Goal: Communication & Community: Answer question/provide support

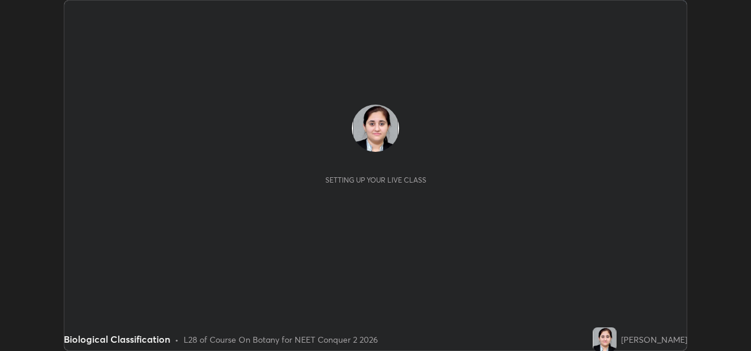
scroll to position [351, 750]
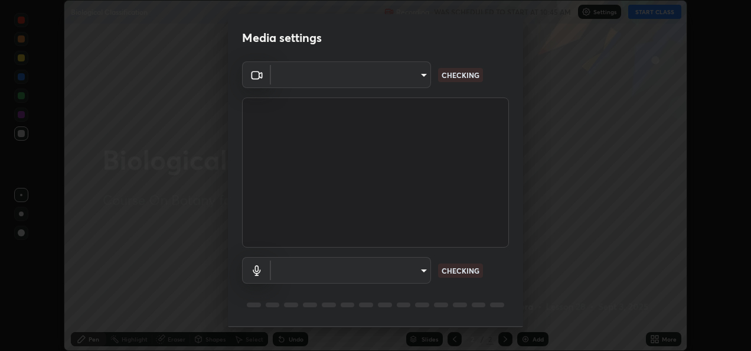
type input "fcbc606336747d805bd595eb40c6b5f29a1e1550cc5f4c8a38e7a1dcf20f99a9"
type input "bf0c866a6325e55d3bae0d7584da223482699bacb2ccebee08ad094193e983e5"
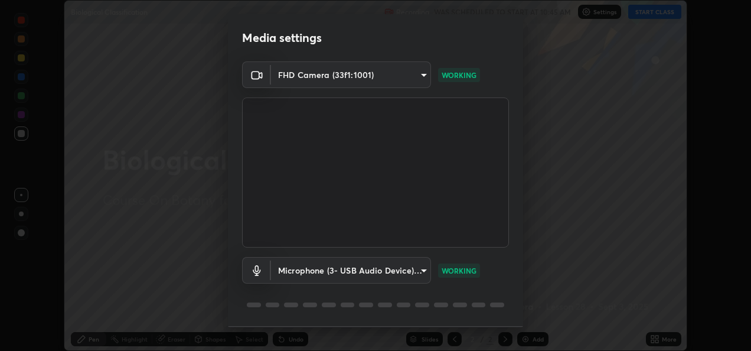
scroll to position [37, 0]
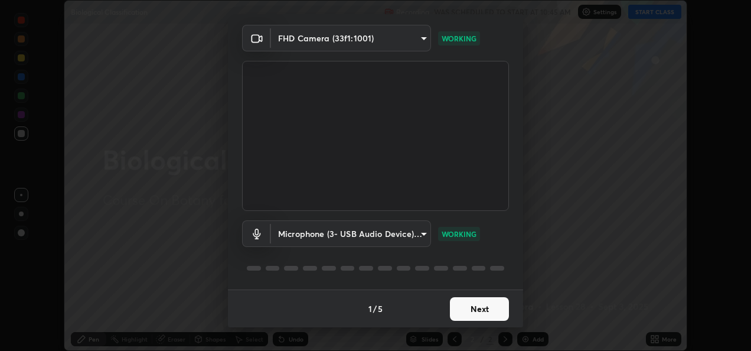
click at [465, 302] on button "Next" at bounding box center [479, 309] width 59 height 24
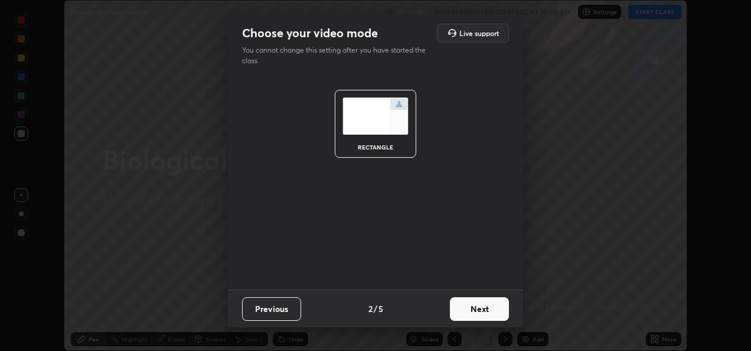
scroll to position [0, 0]
click at [469, 310] on button "Next" at bounding box center [479, 309] width 59 height 24
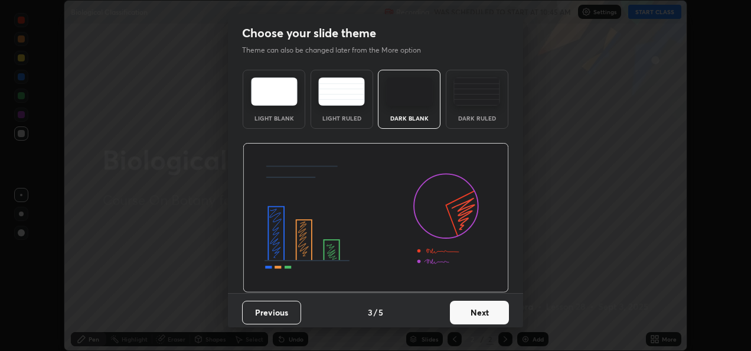
click at [469, 310] on button "Next" at bounding box center [479, 312] width 59 height 24
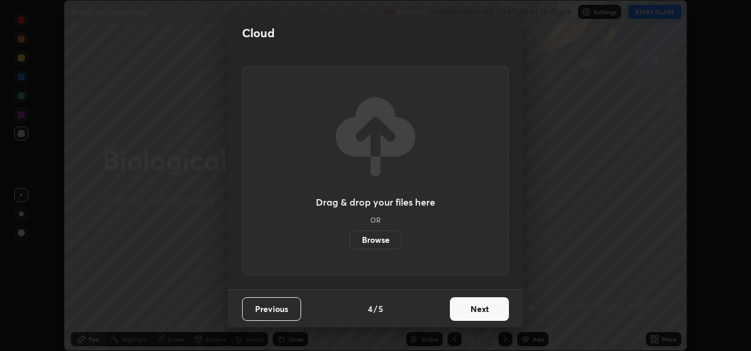
click at [464, 310] on button "Next" at bounding box center [479, 309] width 59 height 24
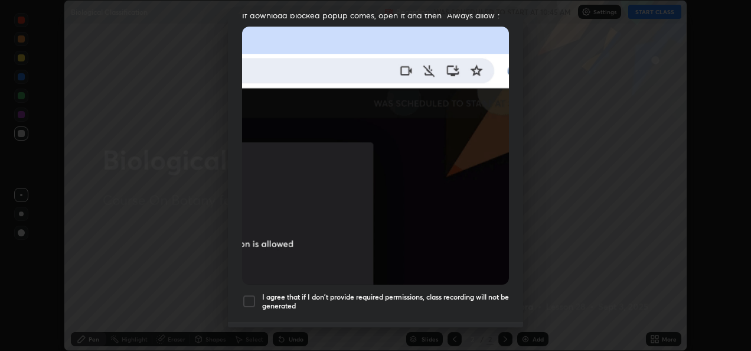
scroll to position [251, 0]
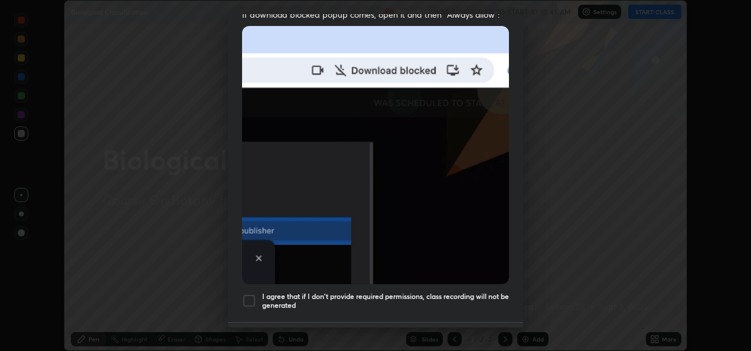
click at [254, 293] on div at bounding box center [249, 300] width 14 height 14
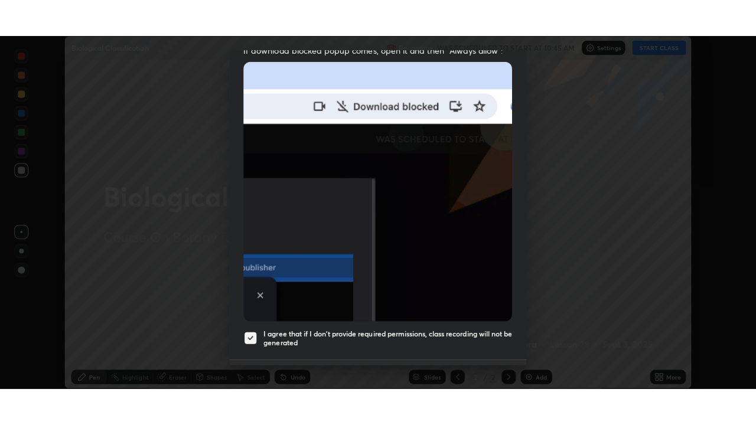
scroll to position [277, 0]
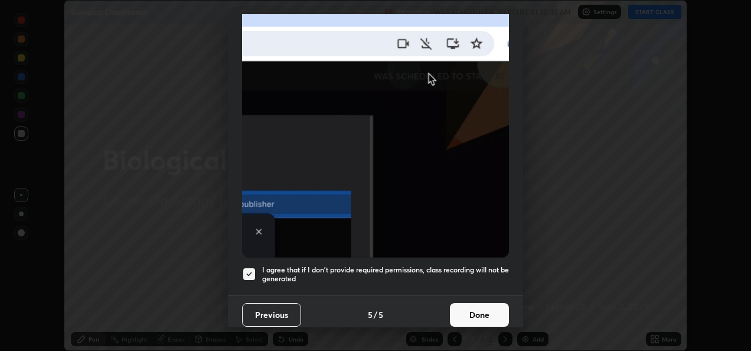
click at [469, 310] on button "Done" at bounding box center [479, 315] width 59 height 24
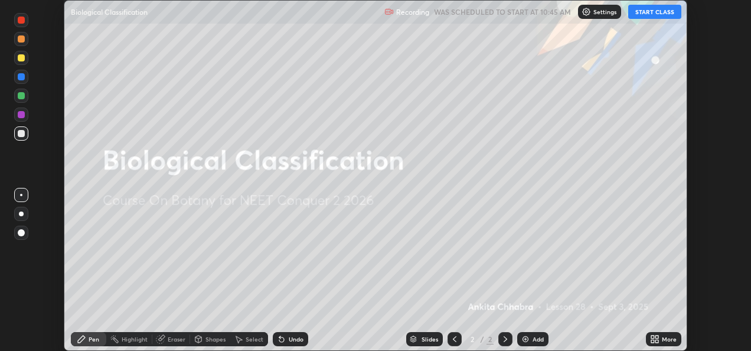
click at [643, 17] on button "START CLASS" at bounding box center [654, 12] width 53 height 14
click at [652, 336] on icon at bounding box center [652, 336] width 3 height 3
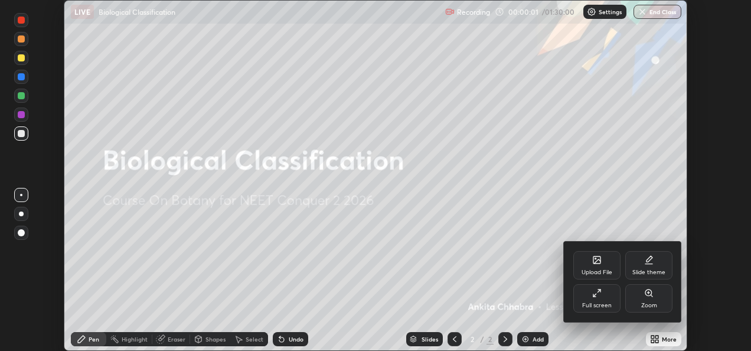
click at [603, 306] on div "Full screen" at bounding box center [597, 305] width 30 height 6
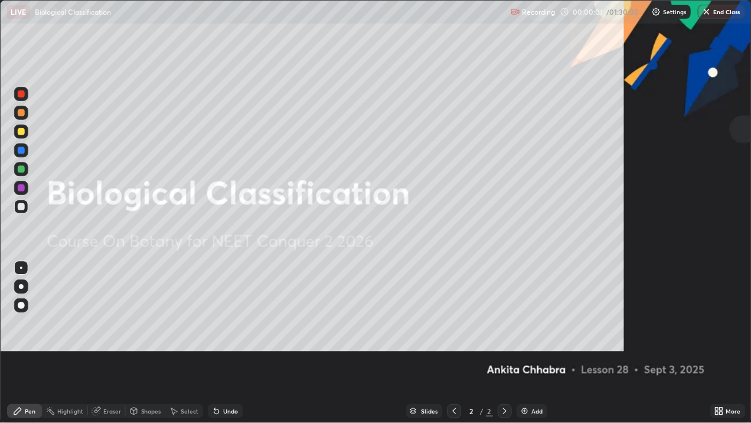
scroll to position [425, 756]
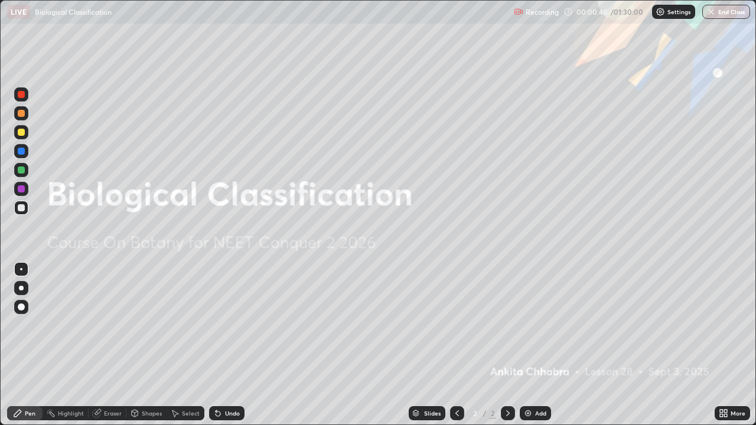
click at [537, 350] on div "Add" at bounding box center [540, 413] width 11 height 6
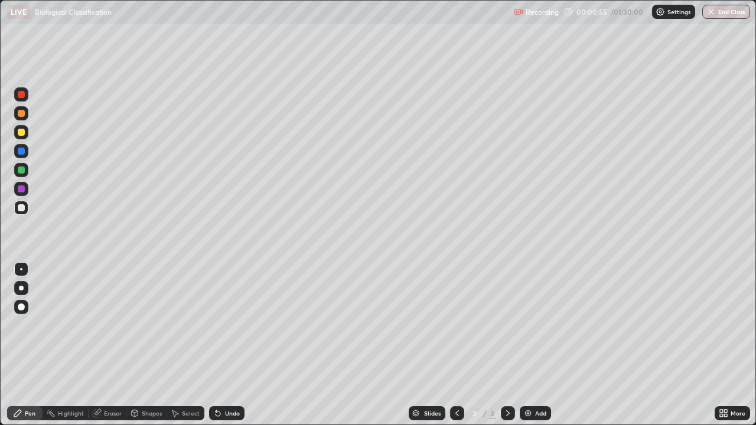
click at [27, 290] on div at bounding box center [21, 288] width 14 height 14
click at [25, 98] on div at bounding box center [21, 94] width 14 height 14
click at [27, 172] on div at bounding box center [21, 170] width 14 height 14
click at [113, 350] on div "Eraser" at bounding box center [113, 413] width 18 height 6
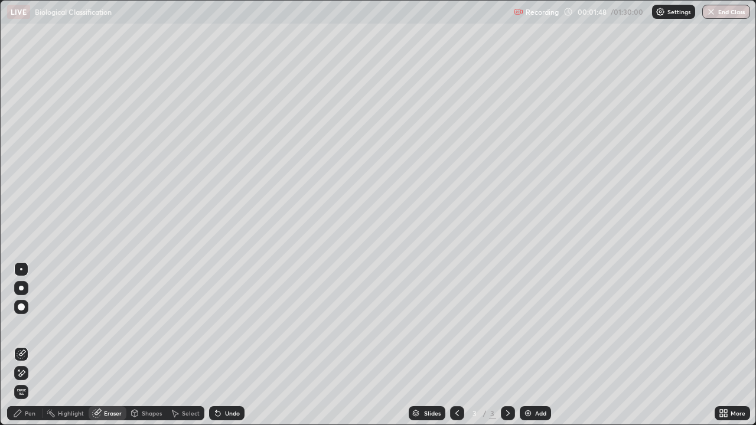
click at [33, 350] on div "Pen" at bounding box center [30, 413] width 11 height 6
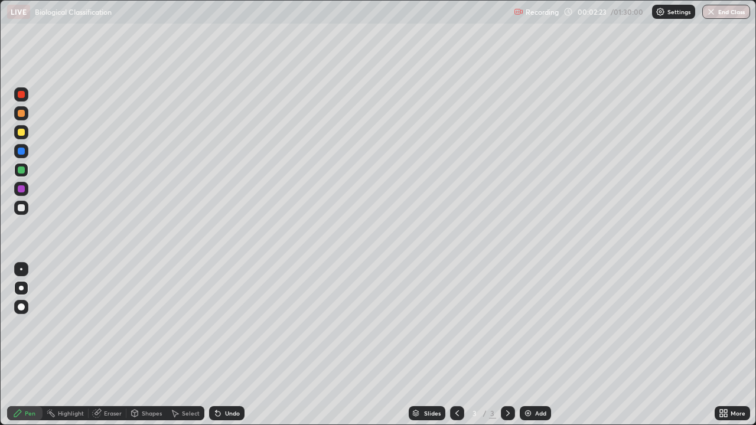
click at [111, 350] on div "Eraser" at bounding box center [113, 413] width 18 height 6
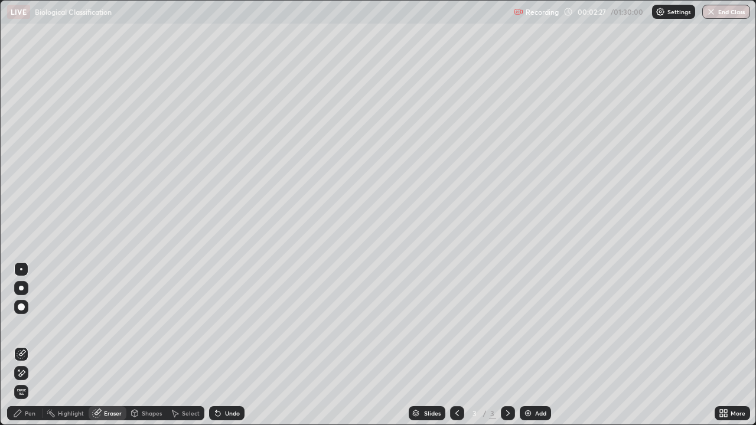
click at [48, 350] on circle at bounding box center [48, 410] width 1 height 1
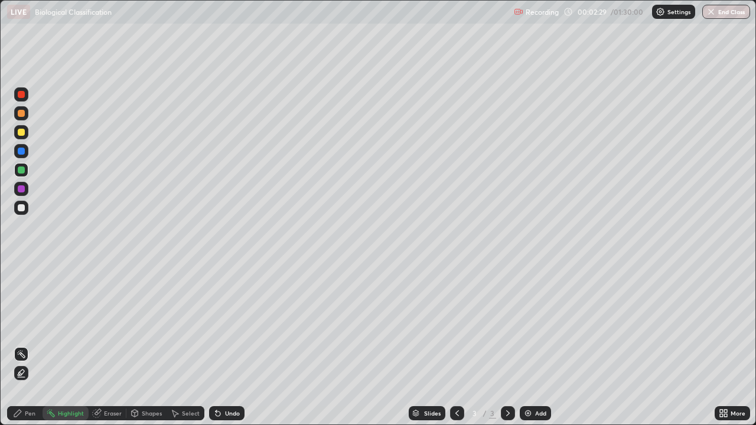
click at [31, 350] on div "Pen" at bounding box center [30, 413] width 11 height 6
click at [22, 151] on div at bounding box center [21, 151] width 7 height 7
click at [21, 114] on div at bounding box center [21, 113] width 7 height 7
click at [26, 210] on div at bounding box center [21, 208] width 14 height 14
click at [24, 193] on div at bounding box center [21, 189] width 14 height 14
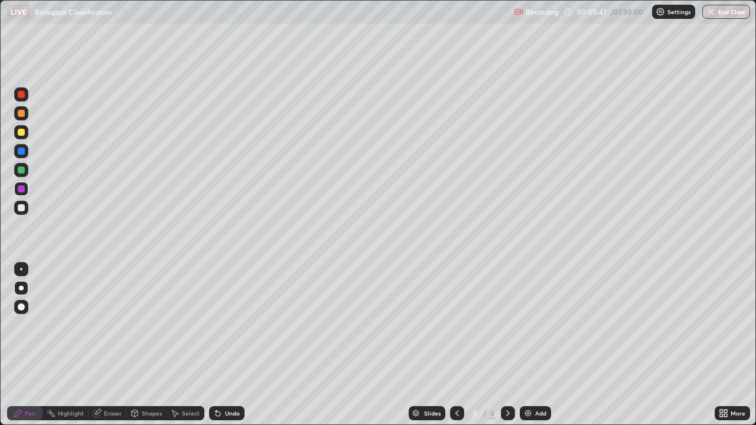
click at [20, 100] on div at bounding box center [21, 94] width 14 height 14
click at [531, 350] on img at bounding box center [527, 412] width 9 height 9
click at [27, 116] on div at bounding box center [21, 113] width 14 height 14
click at [24, 151] on div at bounding box center [21, 151] width 7 height 7
click at [230, 350] on div "Undo" at bounding box center [232, 413] width 15 height 6
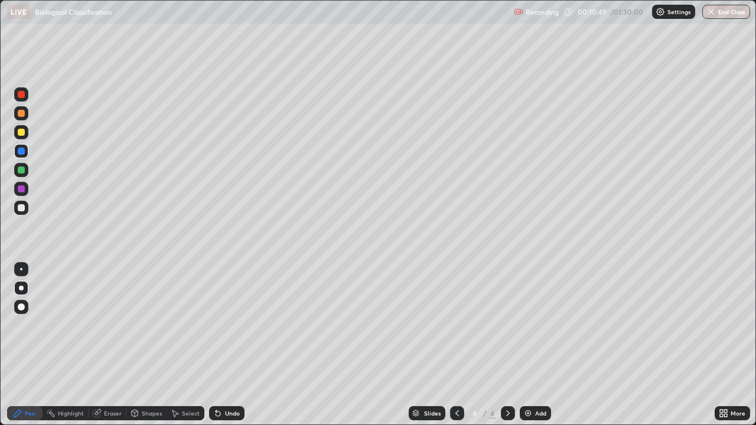
click at [21, 94] on div at bounding box center [21, 94] width 7 height 7
click at [26, 115] on div at bounding box center [21, 113] width 14 height 14
click at [22, 212] on div at bounding box center [21, 208] width 14 height 14
click at [20, 99] on div at bounding box center [21, 94] width 14 height 14
click at [25, 170] on div at bounding box center [21, 170] width 14 height 14
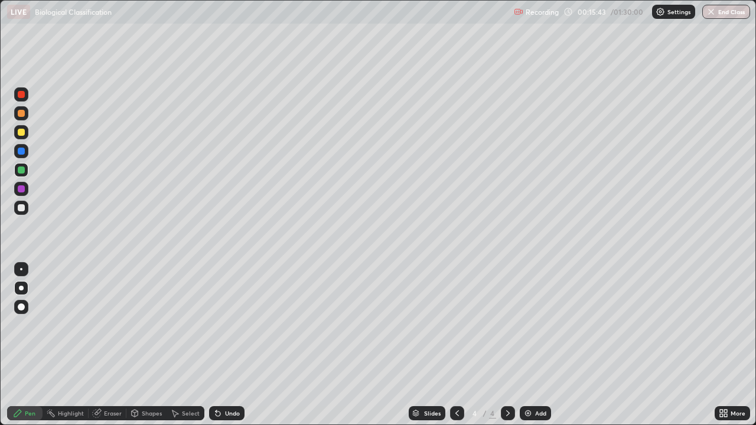
click at [531, 350] on div "Add" at bounding box center [534, 413] width 31 height 14
click at [25, 119] on div at bounding box center [21, 113] width 14 height 14
click at [24, 152] on div at bounding box center [21, 151] width 7 height 7
click at [21, 94] on div at bounding box center [21, 94] width 7 height 7
click at [24, 113] on div at bounding box center [21, 113] width 7 height 7
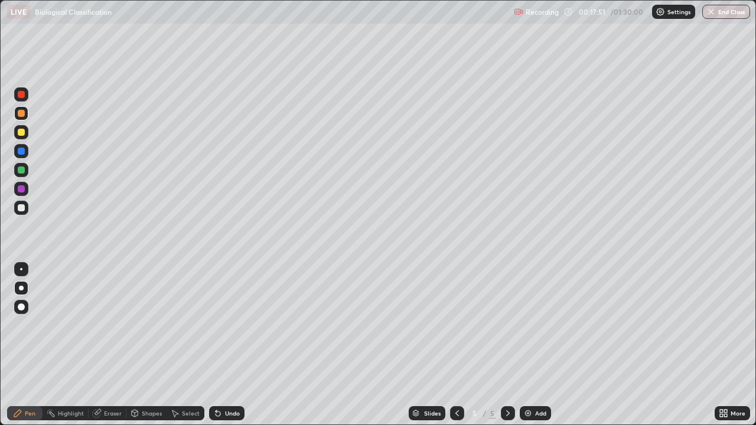
click at [22, 172] on div at bounding box center [21, 169] width 7 height 7
click at [22, 208] on div at bounding box center [21, 207] width 7 height 7
click at [27, 97] on div at bounding box center [21, 94] width 14 height 14
click at [26, 211] on div at bounding box center [21, 208] width 14 height 14
click at [104, 350] on div "Eraser" at bounding box center [113, 413] width 18 height 6
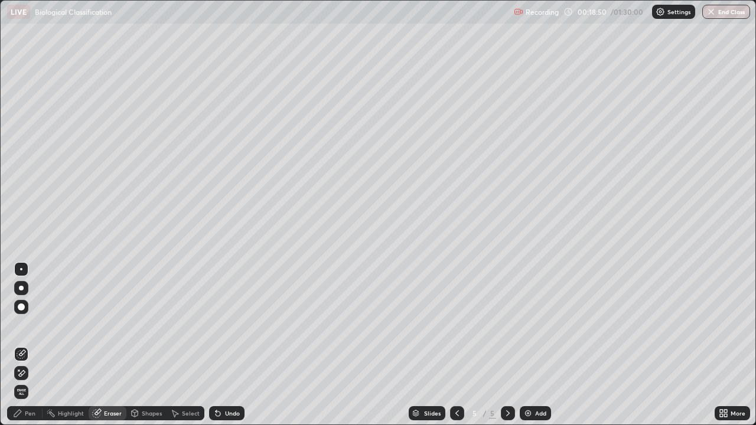
click at [32, 350] on div "Pen" at bounding box center [30, 413] width 11 height 6
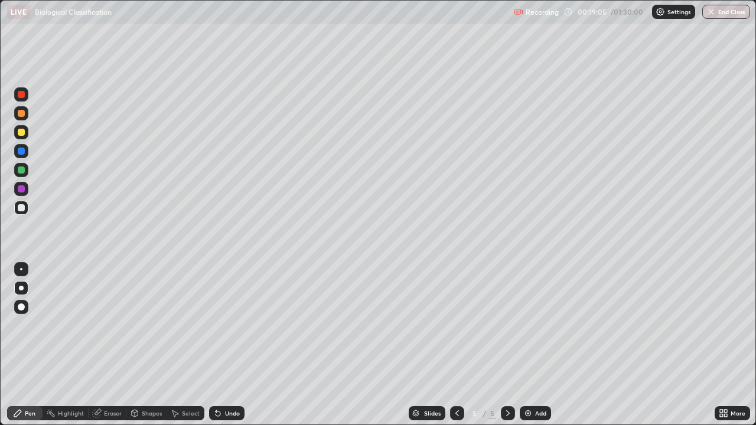
click at [20, 191] on div at bounding box center [21, 188] width 7 height 7
click at [215, 350] on icon at bounding box center [215, 410] width 1 height 1
click at [215, 350] on icon at bounding box center [217, 413] width 5 height 5
click at [226, 350] on div "Undo" at bounding box center [226, 413] width 35 height 14
click at [225, 350] on div "Undo" at bounding box center [232, 413] width 15 height 6
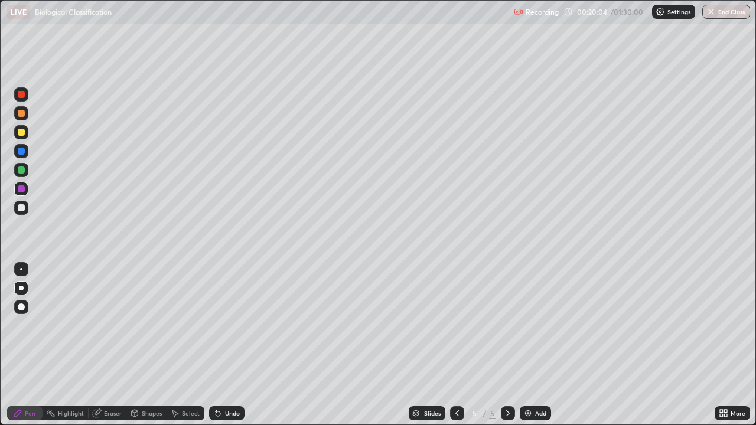
click at [22, 94] on div at bounding box center [21, 94] width 7 height 7
click at [22, 150] on div at bounding box center [21, 151] width 7 height 7
click at [529, 350] on img at bounding box center [527, 412] width 9 height 9
click at [223, 350] on div "Undo" at bounding box center [226, 413] width 35 height 14
click at [215, 350] on icon at bounding box center [215, 410] width 1 height 1
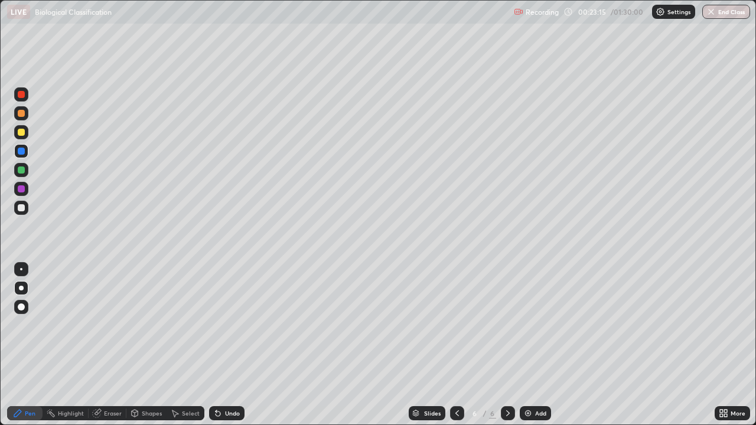
click at [25, 169] on div at bounding box center [21, 170] width 14 height 14
click at [110, 350] on div "Eraser" at bounding box center [113, 413] width 18 height 6
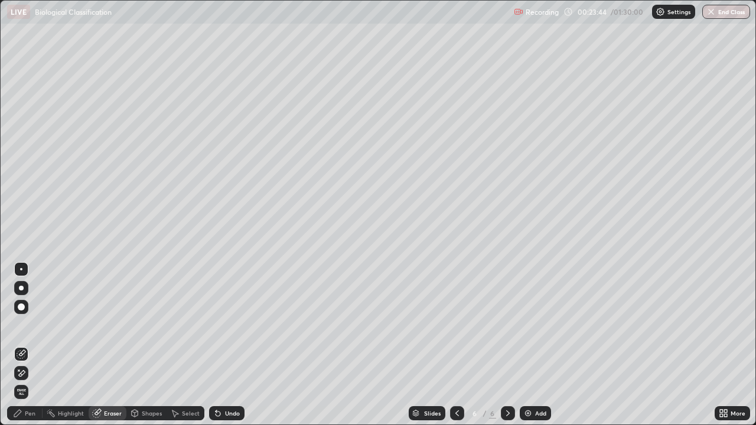
click at [30, 350] on div "Pen" at bounding box center [30, 413] width 11 height 6
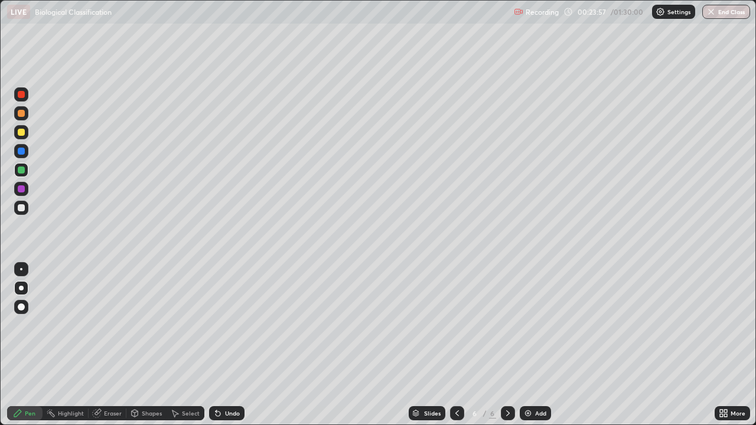
click at [25, 190] on div at bounding box center [21, 189] width 14 height 14
click at [27, 135] on div at bounding box center [21, 132] width 14 height 14
click at [23, 175] on div at bounding box center [21, 170] width 14 height 14
click at [221, 350] on icon at bounding box center [217, 412] width 9 height 9
click at [225, 350] on div "Undo" at bounding box center [232, 413] width 15 height 6
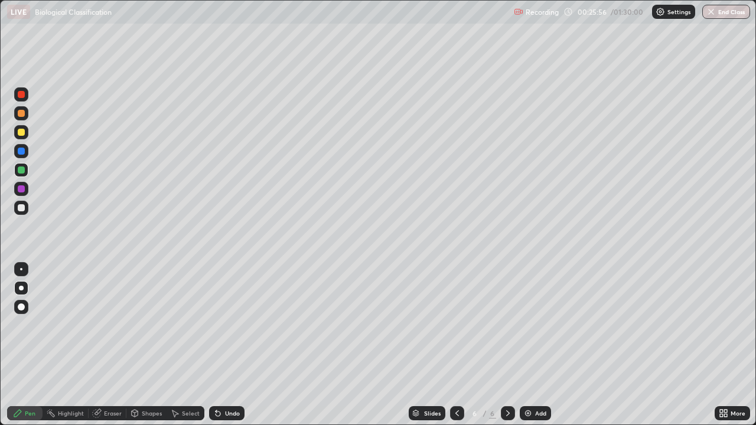
click at [24, 137] on div at bounding box center [21, 132] width 14 height 14
click at [21, 194] on div at bounding box center [21, 189] width 14 height 14
click at [24, 96] on div at bounding box center [21, 94] width 7 height 7
click at [26, 171] on div at bounding box center [21, 170] width 14 height 14
click at [230, 350] on div "Undo" at bounding box center [232, 413] width 15 height 6
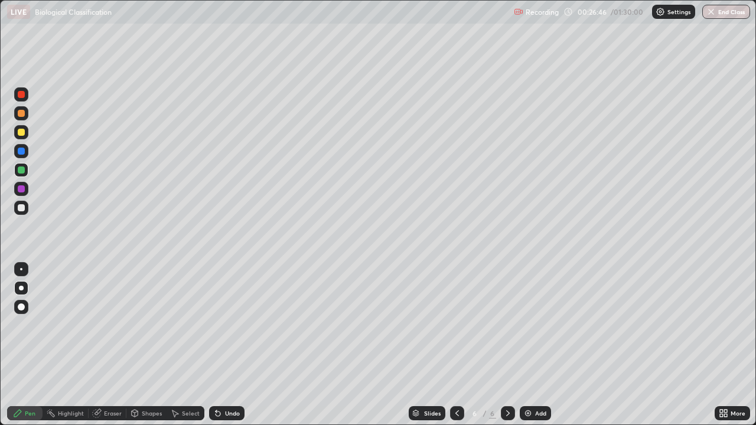
click at [22, 94] on div at bounding box center [21, 94] width 7 height 7
click at [21, 94] on div at bounding box center [21, 94] width 7 height 7
click at [213, 350] on icon at bounding box center [217, 412] width 9 height 9
click at [221, 350] on div "Undo" at bounding box center [226, 413] width 35 height 14
click at [225, 350] on div "Undo" at bounding box center [232, 413] width 15 height 6
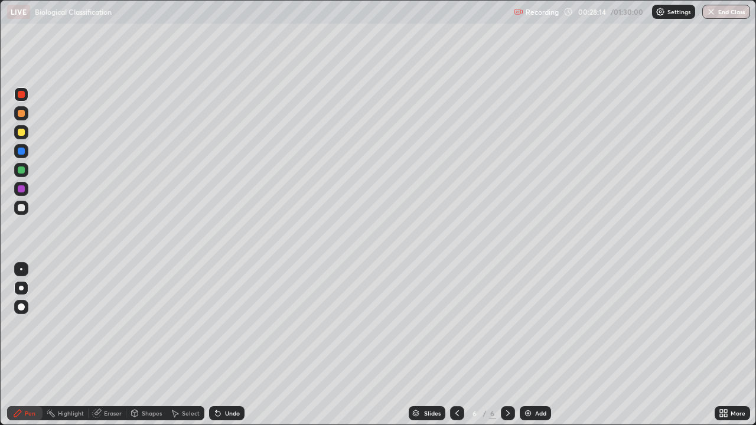
click at [222, 350] on div "Undo" at bounding box center [226, 413] width 35 height 14
click at [221, 350] on div "Undo" at bounding box center [226, 413] width 35 height 14
click at [215, 350] on icon at bounding box center [215, 410] width 1 height 1
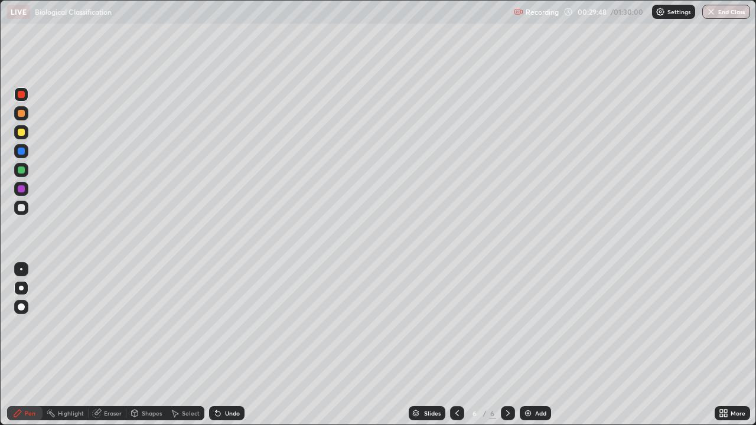
click at [725, 350] on icon at bounding box center [725, 411] width 3 height 3
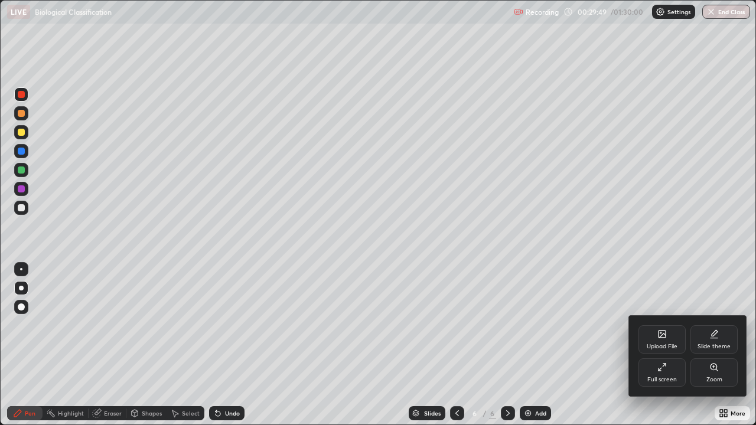
click at [606, 350] on div at bounding box center [378, 212] width 756 height 425
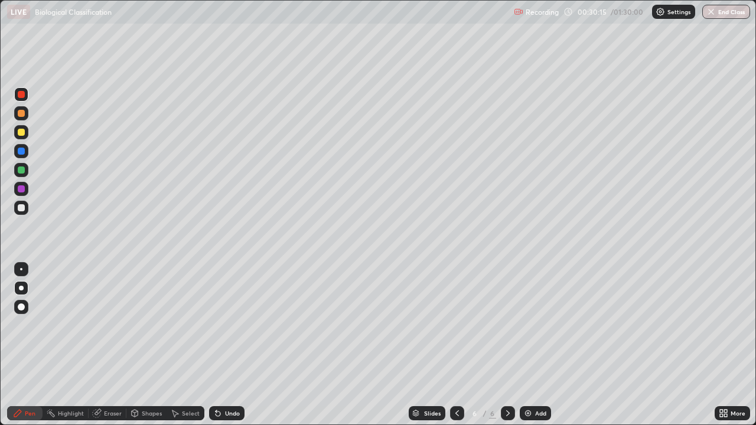
click at [725, 350] on icon at bounding box center [725, 411] width 3 height 3
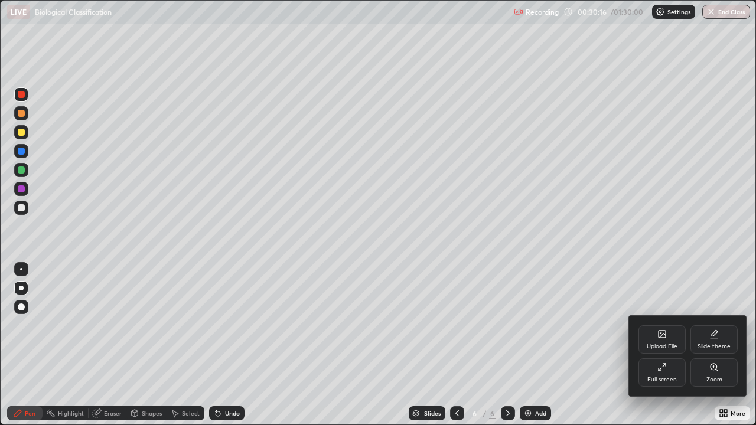
click at [658, 350] on icon at bounding box center [661, 366] width 9 height 9
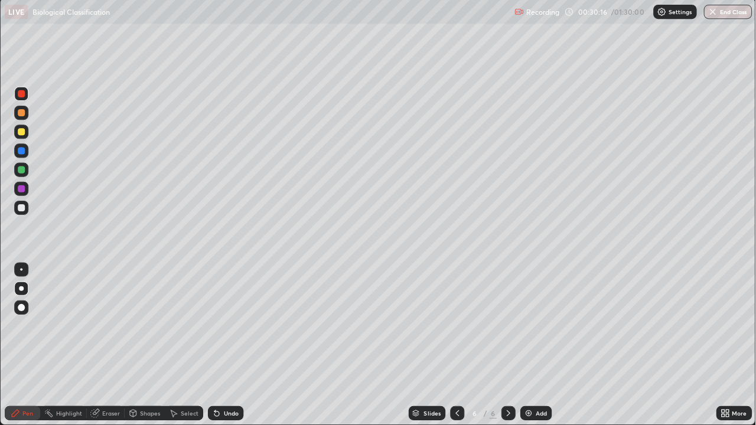
scroll to position [58676, 58276]
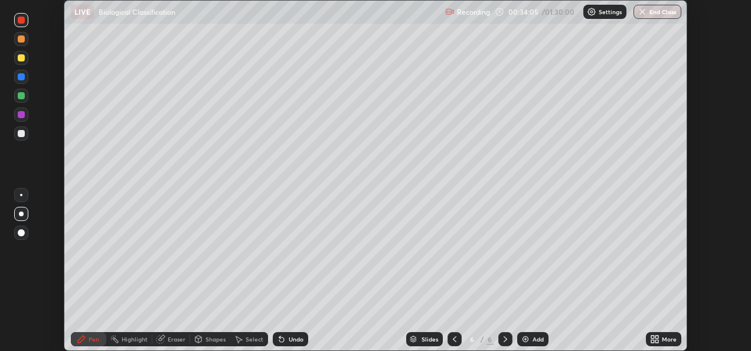
click at [658, 338] on icon at bounding box center [656, 336] width 3 height 3
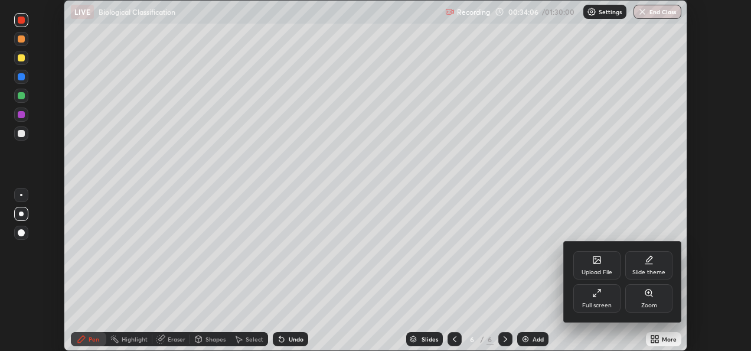
click at [599, 299] on div "Full screen" at bounding box center [596, 298] width 47 height 28
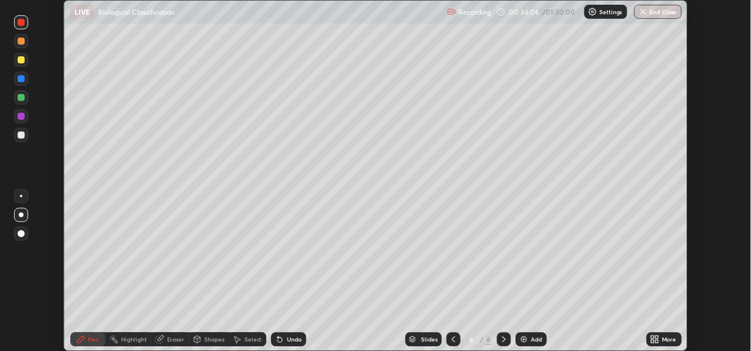
scroll to position [425, 756]
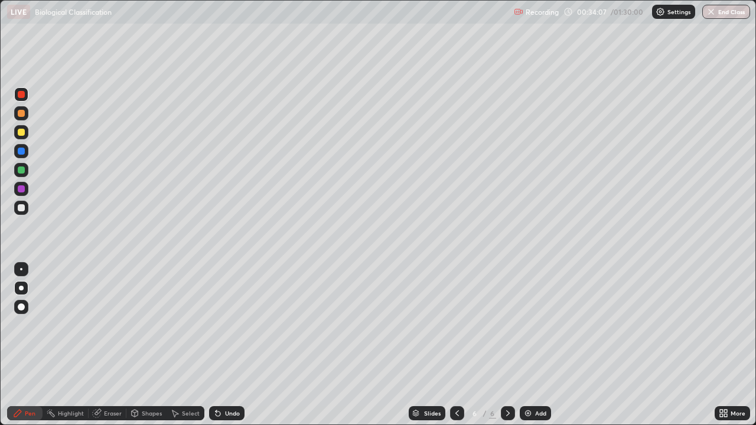
click at [533, 350] on div "Add" at bounding box center [534, 413] width 31 height 14
click at [26, 150] on div at bounding box center [21, 151] width 14 height 14
click at [21, 207] on div at bounding box center [21, 207] width 7 height 7
click at [217, 350] on icon at bounding box center [217, 413] width 5 height 5
click at [215, 350] on icon at bounding box center [215, 410] width 1 height 1
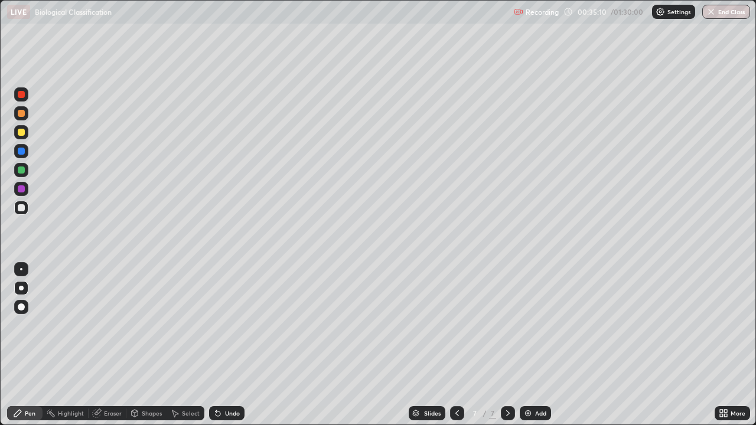
click at [215, 350] on icon at bounding box center [215, 410] width 1 height 1
click at [218, 350] on div "Undo" at bounding box center [226, 413] width 35 height 14
click at [217, 350] on div "Undo" at bounding box center [226, 413] width 35 height 14
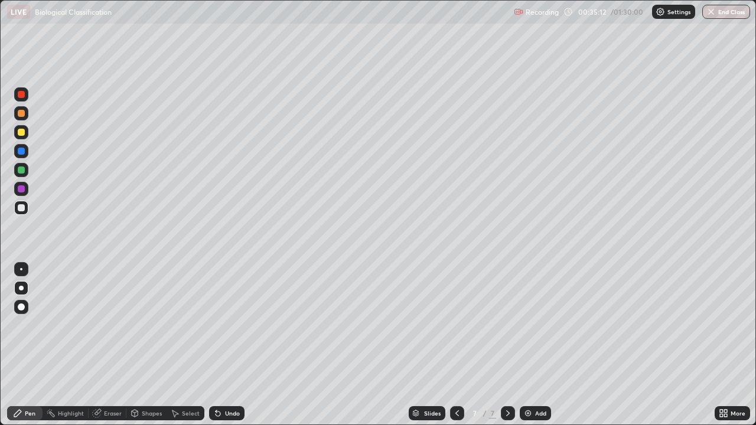
click at [219, 350] on div "Undo" at bounding box center [226, 413] width 35 height 14
click at [215, 350] on icon at bounding box center [215, 410] width 1 height 1
click at [22, 170] on div at bounding box center [21, 169] width 7 height 7
click at [25, 208] on div at bounding box center [21, 208] width 14 height 14
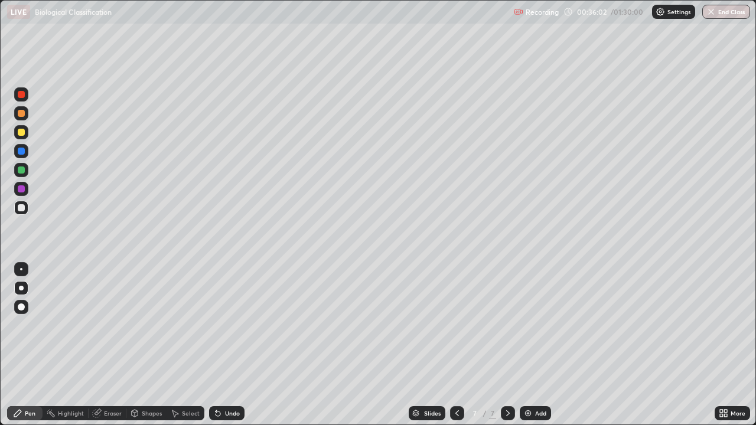
click at [22, 191] on div at bounding box center [21, 188] width 7 height 7
click at [23, 152] on div at bounding box center [21, 151] width 7 height 7
click at [21, 191] on div at bounding box center [21, 188] width 7 height 7
click at [723, 350] on icon at bounding box center [722, 412] width 9 height 9
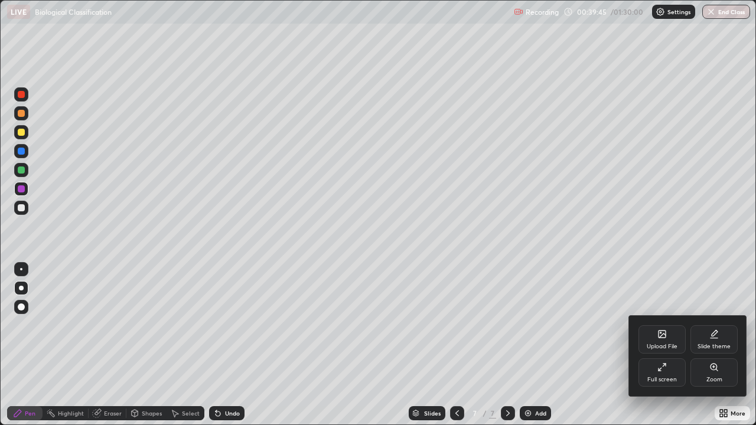
click at [658, 350] on icon at bounding box center [659, 369] width 2 height 2
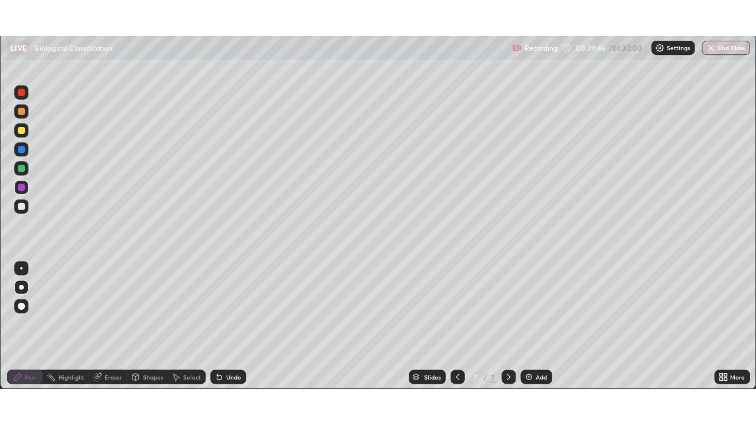
scroll to position [58676, 58276]
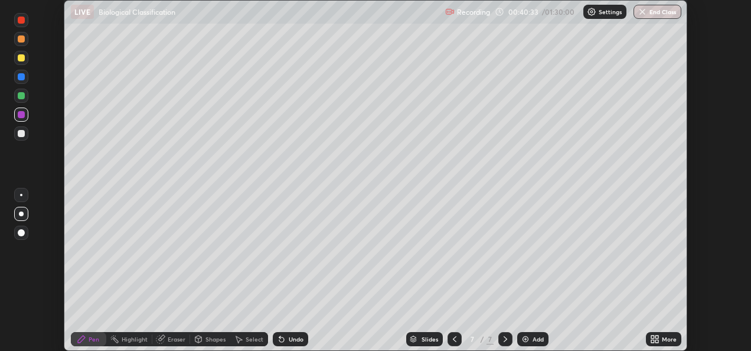
click at [652, 336] on icon at bounding box center [652, 336] width 3 height 3
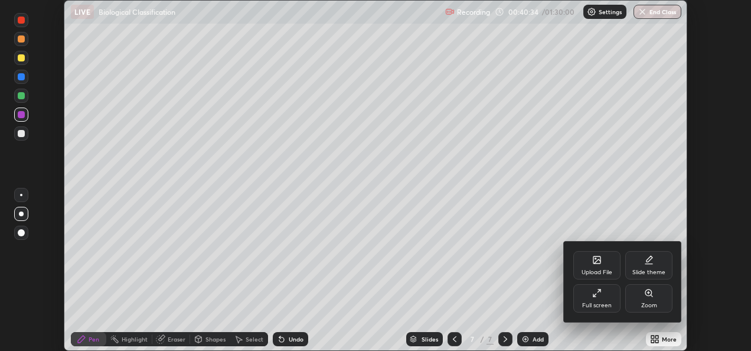
click at [593, 302] on div "Full screen" at bounding box center [597, 305] width 30 height 6
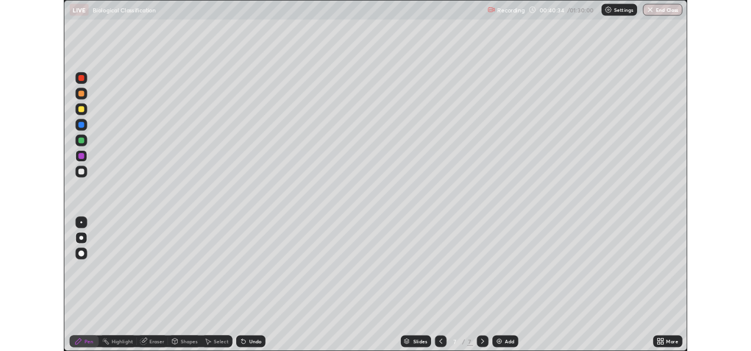
scroll to position [425, 756]
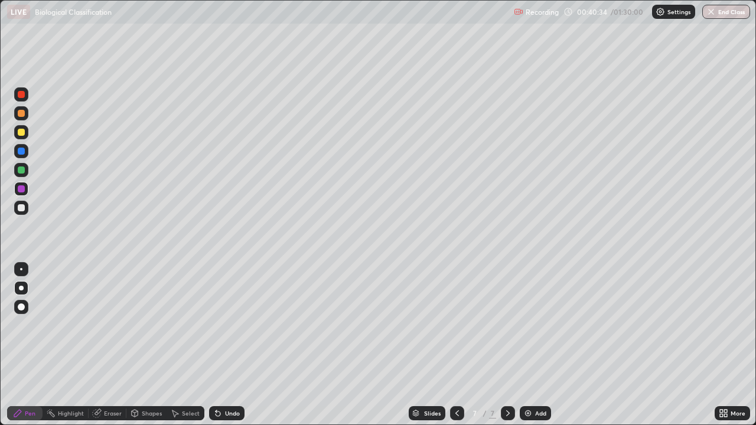
click at [536, 350] on div "Add" at bounding box center [540, 413] width 11 height 6
click at [22, 173] on div at bounding box center [21, 169] width 7 height 7
click at [22, 153] on div at bounding box center [21, 151] width 7 height 7
click at [21, 189] on div at bounding box center [21, 188] width 7 height 7
click at [27, 137] on div at bounding box center [21, 132] width 14 height 14
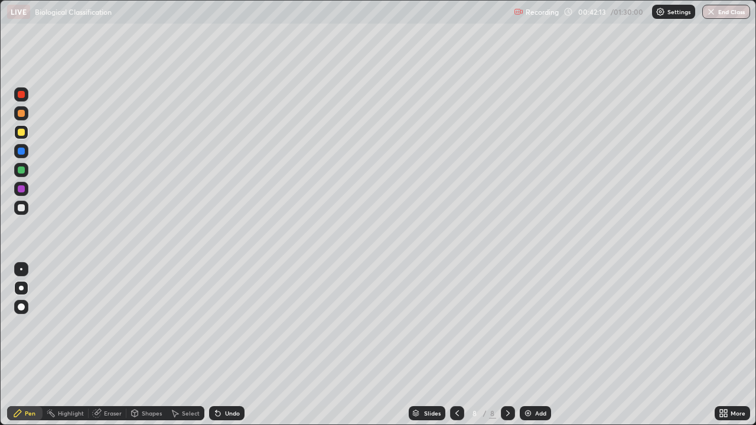
click at [24, 96] on div at bounding box center [21, 94] width 7 height 7
click at [22, 208] on div at bounding box center [21, 207] width 7 height 7
click at [27, 151] on div at bounding box center [21, 151] width 14 height 14
click at [24, 208] on div at bounding box center [21, 207] width 7 height 7
click at [21, 113] on div at bounding box center [21, 113] width 7 height 7
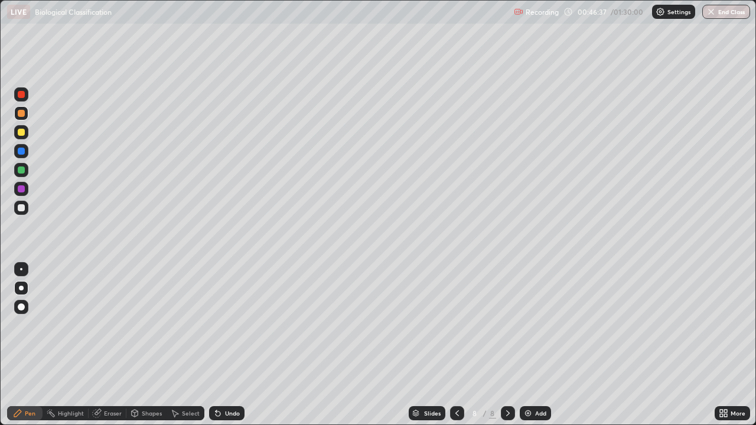
click at [535, 350] on div "Add" at bounding box center [540, 413] width 11 height 6
click at [721, 350] on icon at bounding box center [721, 411] width 3 height 3
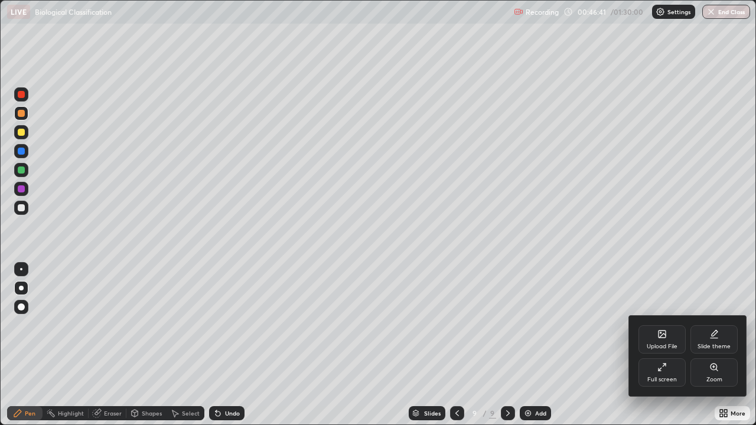
click at [665, 350] on icon at bounding box center [661, 366] width 9 height 9
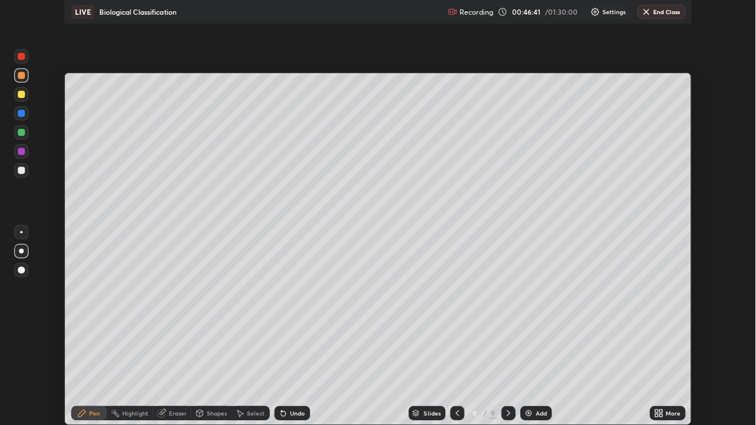
scroll to position [58676, 58276]
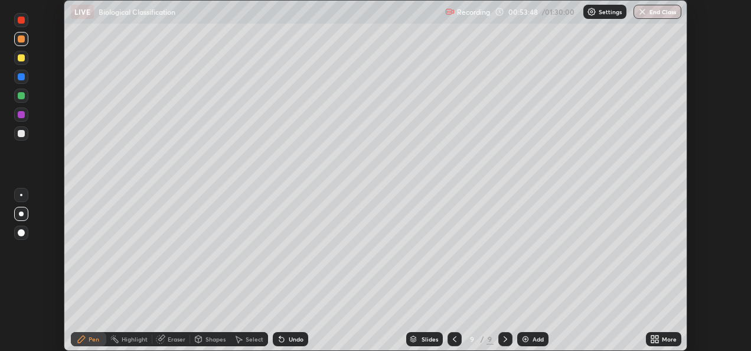
click at [656, 336] on icon at bounding box center [656, 336] width 3 height 3
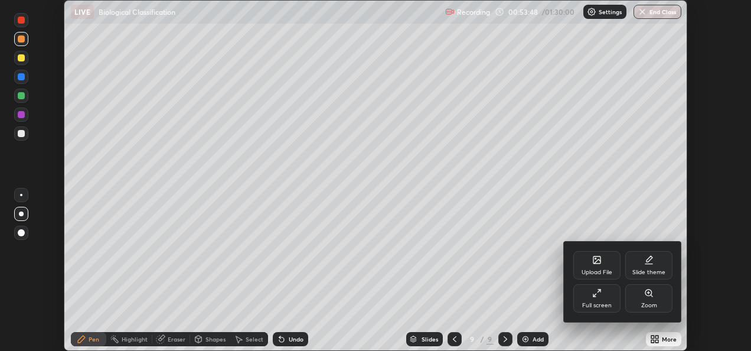
click at [596, 300] on div "Full screen" at bounding box center [596, 298] width 47 height 28
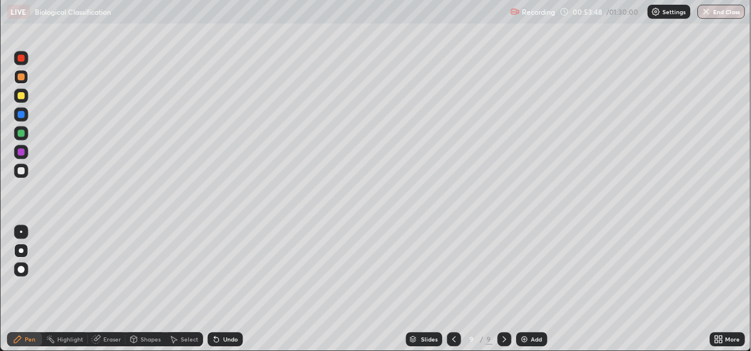
scroll to position [425, 756]
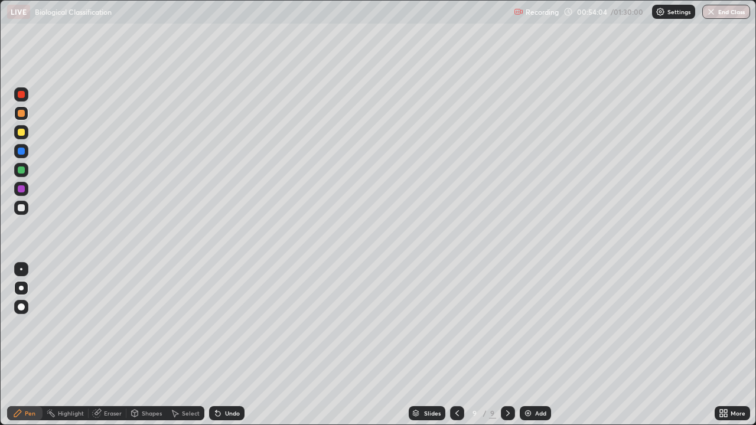
click at [22, 151] on div at bounding box center [21, 151] width 7 height 7
click at [21, 189] on div at bounding box center [21, 188] width 7 height 7
click at [22, 169] on div at bounding box center [21, 169] width 7 height 7
click at [24, 188] on div at bounding box center [21, 188] width 7 height 7
click at [25, 176] on div at bounding box center [21, 170] width 14 height 14
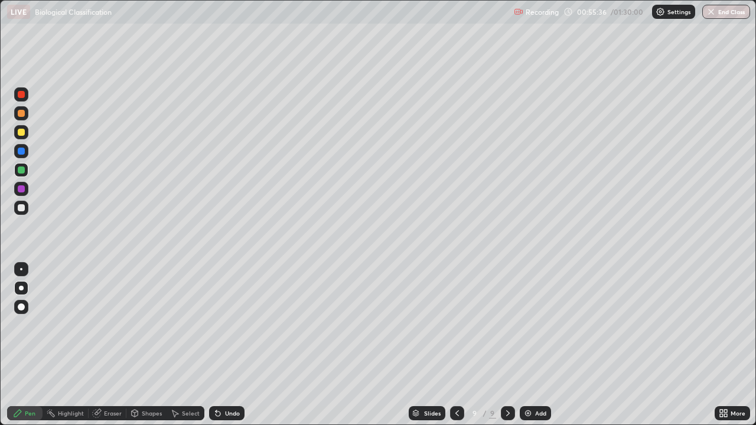
click at [215, 350] on icon at bounding box center [215, 410] width 1 height 1
click at [233, 350] on div "Undo" at bounding box center [226, 413] width 35 height 14
click at [22, 210] on div at bounding box center [21, 207] width 7 height 7
click at [22, 113] on div at bounding box center [21, 113] width 7 height 7
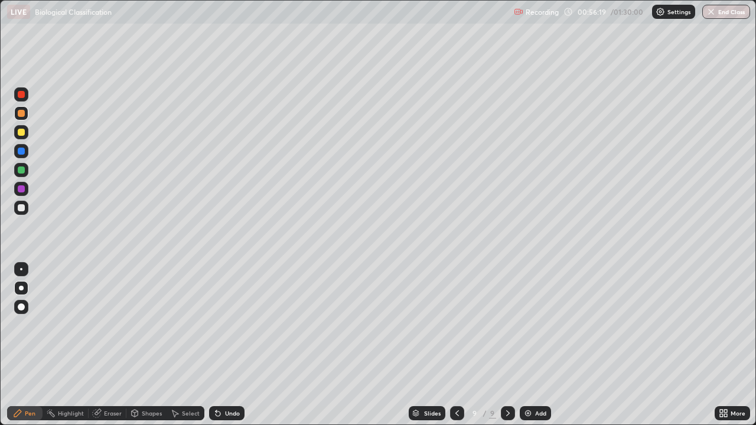
click at [21, 94] on div at bounding box center [21, 94] width 7 height 7
click at [20, 152] on div at bounding box center [21, 151] width 7 height 7
click at [24, 170] on div at bounding box center [21, 169] width 7 height 7
click at [28, 131] on div at bounding box center [21, 132] width 14 height 14
click at [21, 94] on div at bounding box center [21, 94] width 7 height 7
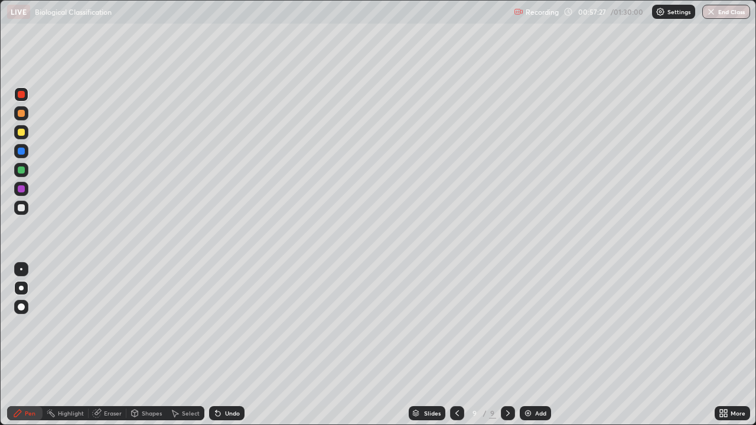
click at [23, 173] on div at bounding box center [21, 169] width 7 height 7
click at [24, 207] on div at bounding box center [21, 207] width 7 height 7
click at [22, 151] on div at bounding box center [21, 151] width 7 height 7
click at [21, 133] on div at bounding box center [21, 132] width 7 height 7
click at [21, 208] on div at bounding box center [21, 207] width 7 height 7
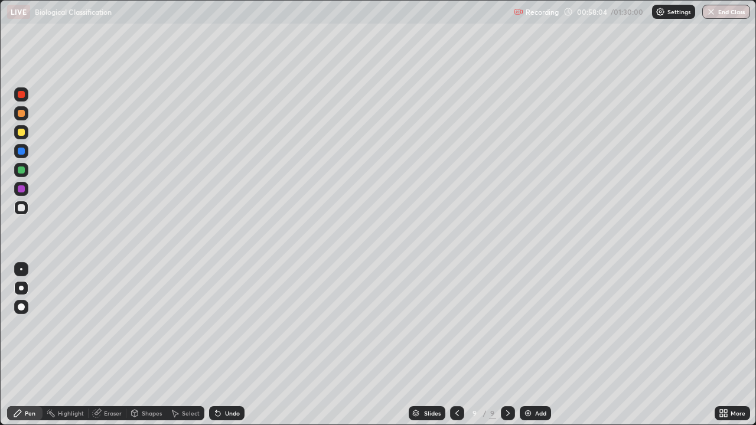
click at [25, 194] on div at bounding box center [21, 189] width 14 height 14
click at [532, 350] on div "Add" at bounding box center [534, 413] width 31 height 14
click at [26, 210] on div at bounding box center [21, 208] width 14 height 14
click at [21, 151] on div at bounding box center [21, 151] width 7 height 7
click at [26, 171] on div at bounding box center [21, 170] width 14 height 14
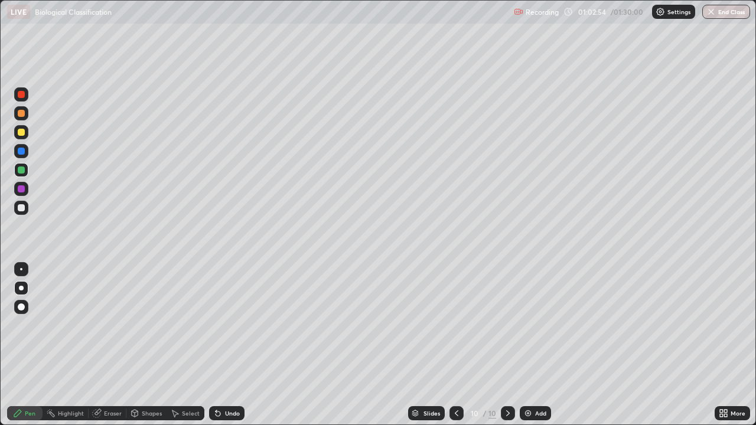
click at [26, 189] on div at bounding box center [21, 189] width 14 height 14
click at [22, 210] on div at bounding box center [21, 207] width 7 height 7
click at [225, 350] on div "Undo" at bounding box center [232, 413] width 15 height 6
click at [21, 153] on div at bounding box center [21, 151] width 7 height 7
click at [22, 189] on div at bounding box center [21, 188] width 7 height 7
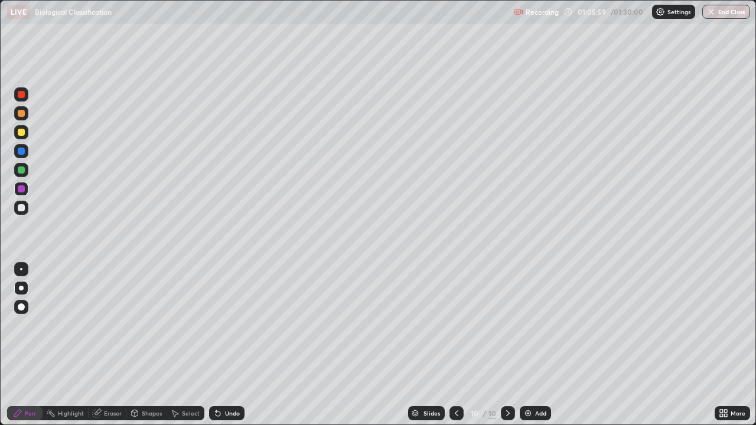
click at [22, 132] on div at bounding box center [21, 132] width 7 height 7
click at [228, 350] on div "Undo" at bounding box center [232, 413] width 15 height 6
click at [27, 193] on div at bounding box center [21, 189] width 14 height 14
click at [227, 350] on div "Undo" at bounding box center [232, 413] width 15 height 6
click at [20, 207] on div at bounding box center [21, 207] width 7 height 7
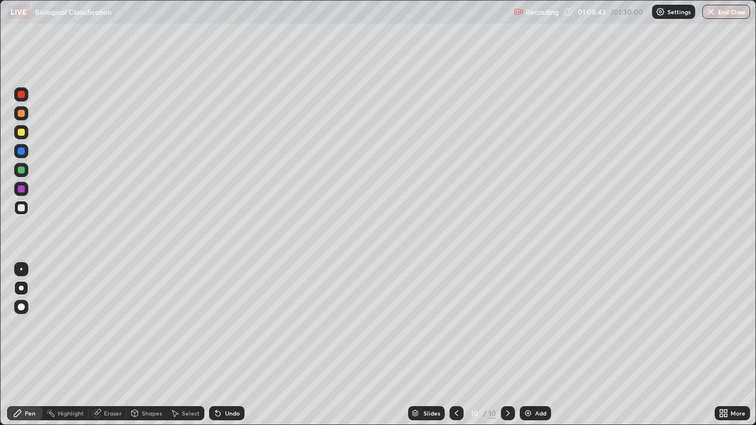
click at [19, 171] on div at bounding box center [21, 169] width 7 height 7
click at [27, 117] on div at bounding box center [21, 113] width 14 height 14
click at [506, 350] on div at bounding box center [508, 413] width 14 height 24
click at [505, 350] on div at bounding box center [508, 413] width 14 height 24
click at [230, 350] on div "Undo" at bounding box center [232, 413] width 15 height 6
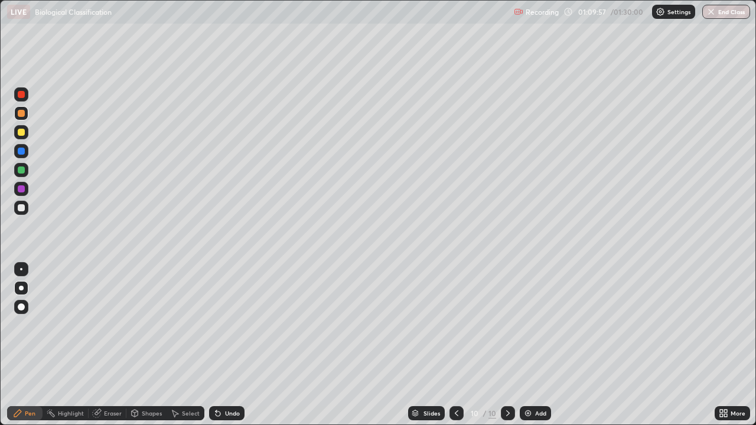
click at [230, 350] on div "Undo" at bounding box center [232, 413] width 15 height 6
click at [231, 350] on div "Undo" at bounding box center [232, 413] width 15 height 6
click at [233, 350] on div "Undo" at bounding box center [232, 413] width 15 height 6
click at [234, 350] on div "Undo" at bounding box center [226, 413] width 35 height 14
click at [526, 350] on img at bounding box center [527, 412] width 9 height 9
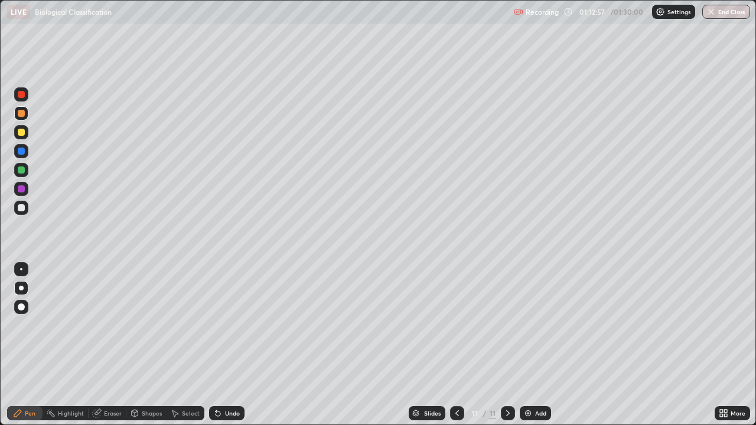
click at [24, 214] on div at bounding box center [21, 208] width 14 height 14
click at [21, 172] on div at bounding box center [21, 169] width 7 height 7
click at [26, 152] on div at bounding box center [21, 151] width 14 height 14
click at [27, 135] on div at bounding box center [21, 132] width 14 height 14
click at [24, 153] on div at bounding box center [21, 151] width 7 height 7
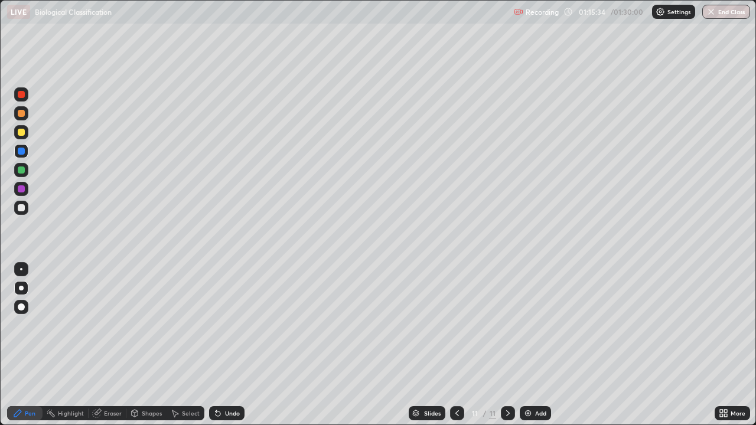
click at [21, 132] on div at bounding box center [21, 132] width 7 height 7
click at [27, 172] on div at bounding box center [21, 170] width 14 height 14
click at [110, 350] on div "Eraser" at bounding box center [113, 413] width 18 height 6
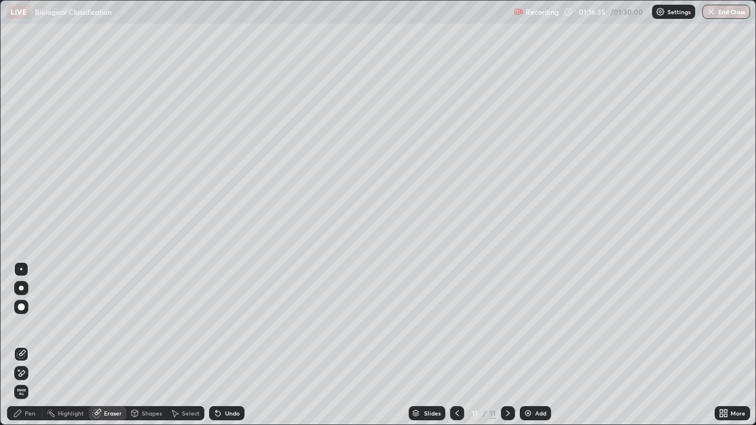
click at [33, 350] on div "Pen" at bounding box center [30, 413] width 11 height 6
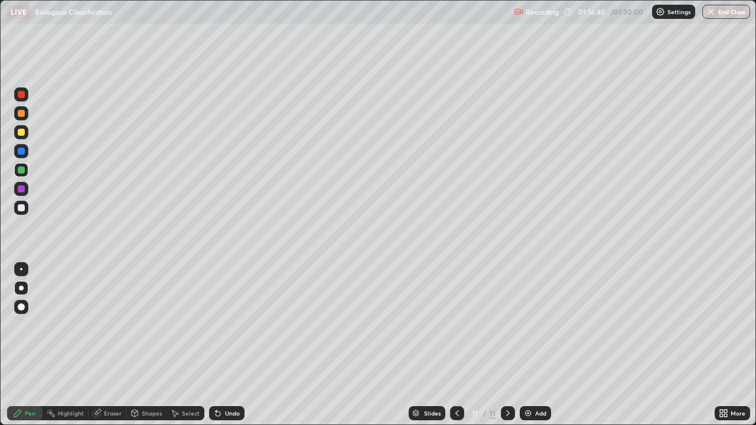
click at [22, 189] on div at bounding box center [21, 188] width 7 height 7
click at [21, 170] on div at bounding box center [21, 169] width 7 height 7
click at [22, 152] on div at bounding box center [21, 151] width 7 height 7
click at [20, 168] on div at bounding box center [21, 169] width 7 height 7
click at [25, 211] on div at bounding box center [21, 208] width 14 height 14
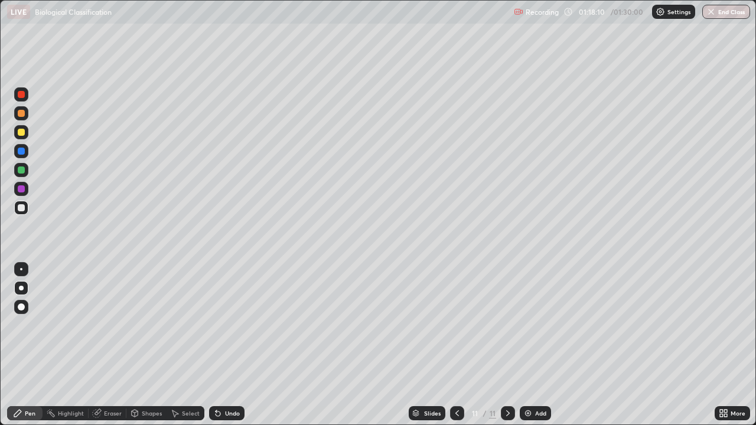
click at [21, 94] on div at bounding box center [21, 94] width 7 height 7
click at [525, 350] on div "Add" at bounding box center [534, 413] width 31 height 14
click at [25, 266] on div at bounding box center [21, 269] width 14 height 14
click at [21, 288] on div at bounding box center [21, 288] width 5 height 5
click at [37, 350] on div "Pen" at bounding box center [24, 413] width 35 height 14
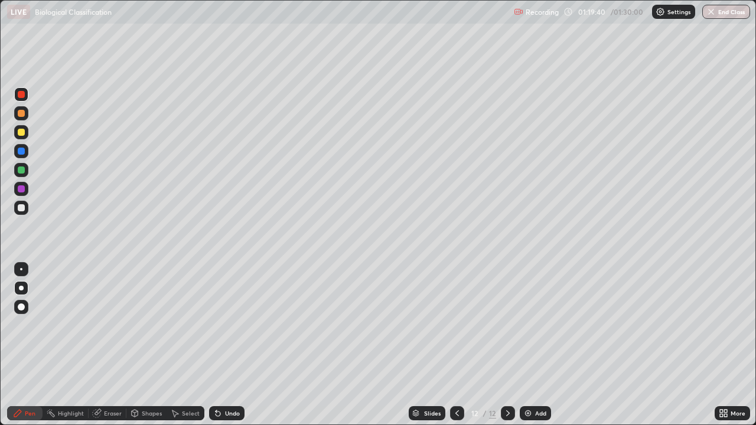
click at [23, 213] on div at bounding box center [21, 208] width 14 height 14
click at [22, 156] on div at bounding box center [21, 151] width 14 height 14
click at [24, 97] on div at bounding box center [21, 94] width 7 height 7
click at [26, 117] on div at bounding box center [21, 113] width 14 height 14
click at [19, 154] on div at bounding box center [21, 151] width 7 height 7
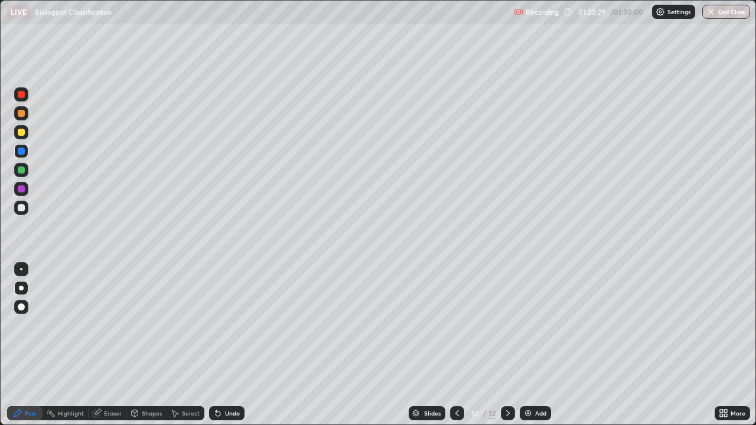
click at [19, 191] on div at bounding box center [21, 188] width 7 height 7
click at [22, 170] on div at bounding box center [21, 169] width 7 height 7
click at [25, 156] on div at bounding box center [21, 151] width 14 height 14
click at [21, 94] on div at bounding box center [21, 94] width 7 height 7
click at [27, 151] on div at bounding box center [21, 151] width 14 height 14
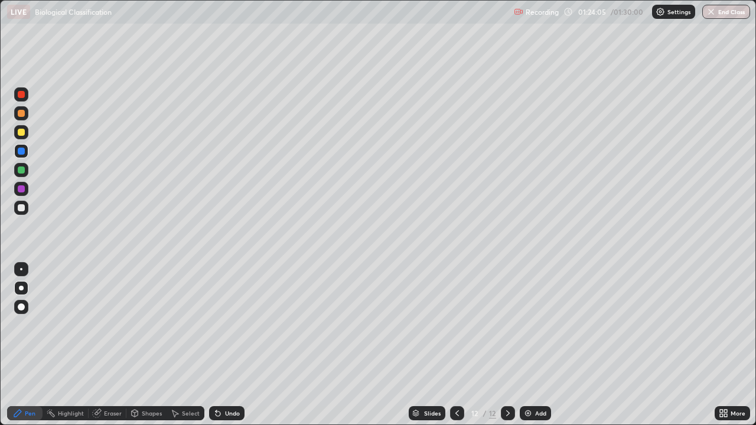
click at [27, 189] on div at bounding box center [21, 189] width 14 height 14
click at [21, 132] on div at bounding box center [21, 132] width 7 height 7
click at [21, 95] on div at bounding box center [21, 94] width 7 height 7
click at [21, 189] on div at bounding box center [21, 188] width 7 height 7
click at [230, 350] on div "Undo" at bounding box center [232, 413] width 15 height 6
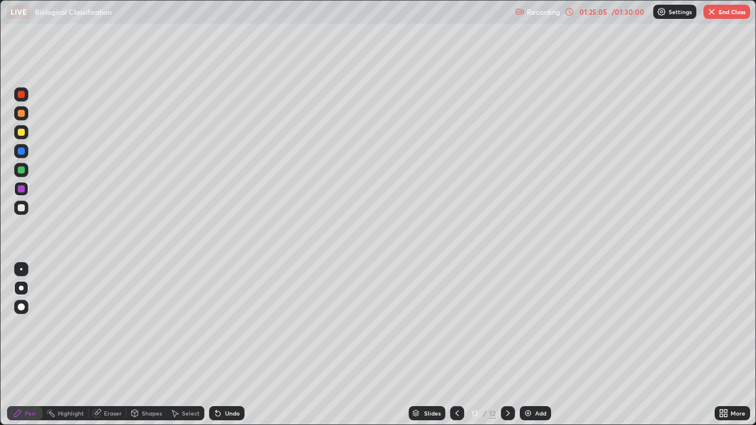
click at [233, 350] on div "Undo" at bounding box center [226, 413] width 35 height 14
click at [27, 210] on div at bounding box center [21, 208] width 14 height 14
click at [714, 15] on img "button" at bounding box center [711, 11] width 9 height 9
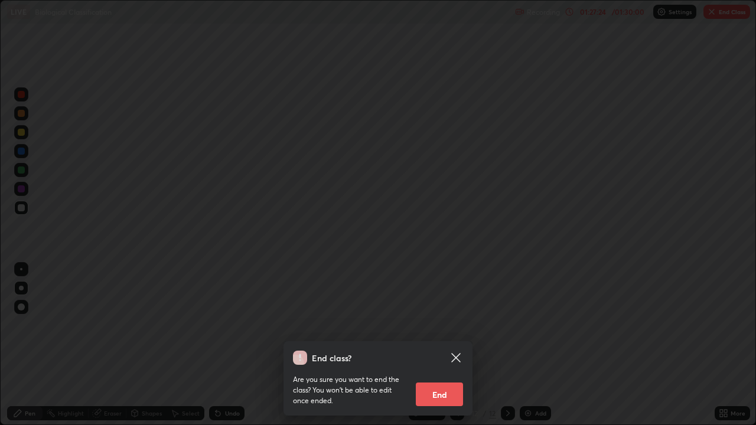
click at [446, 350] on button "End" at bounding box center [439, 394] width 47 height 24
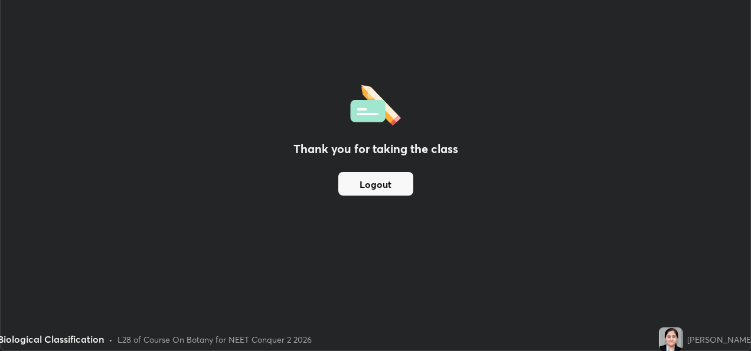
scroll to position [58676, 58276]
